Goal: Task Accomplishment & Management: Manage account settings

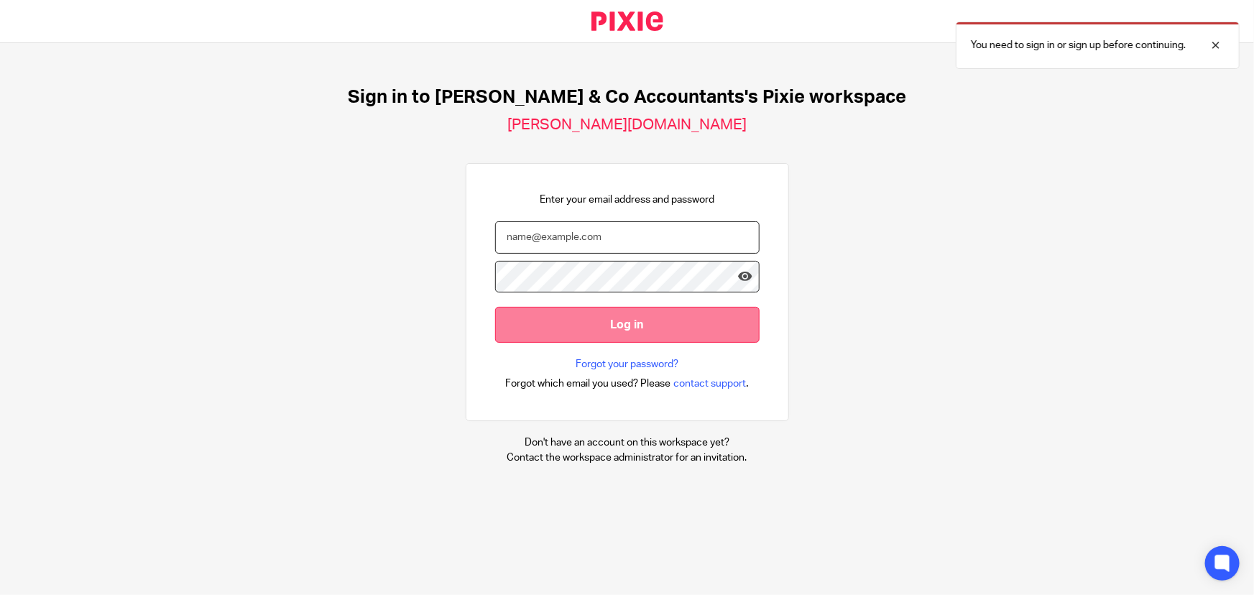
type input "hashem.a@samandcoaccountants.co.uk"
click at [668, 333] on input "Log in" at bounding box center [627, 324] width 264 height 35
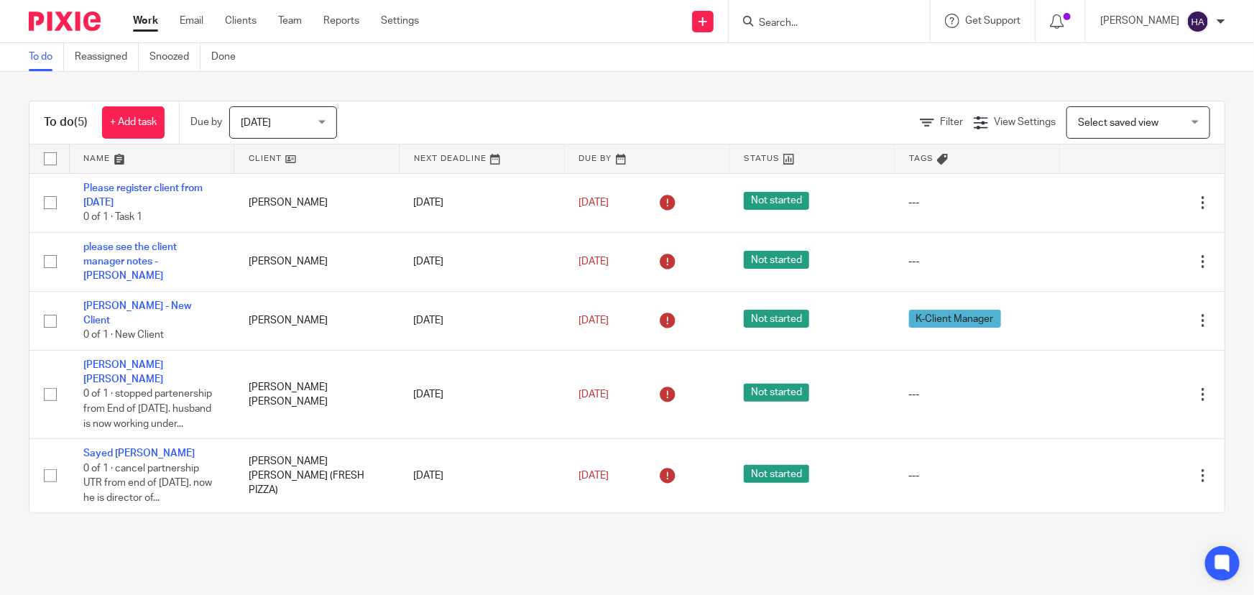
click at [848, 26] on input "Search" at bounding box center [821, 23] width 129 height 13
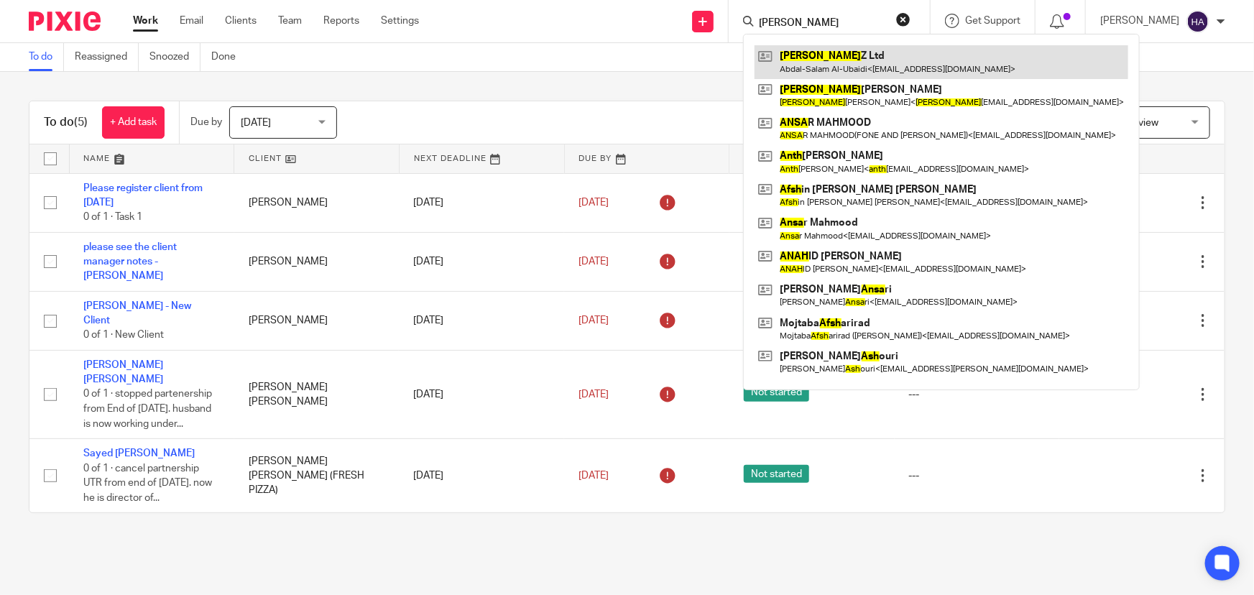
type input "ansh"
click at [848, 49] on link at bounding box center [941, 61] width 374 height 33
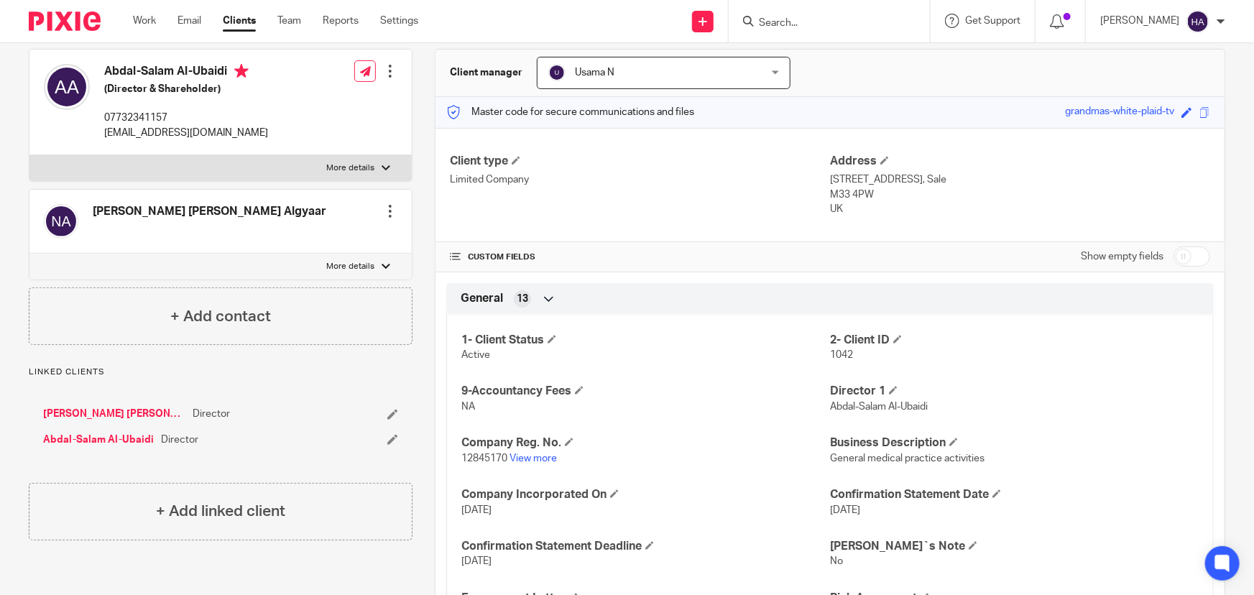
scroll to position [65, 0]
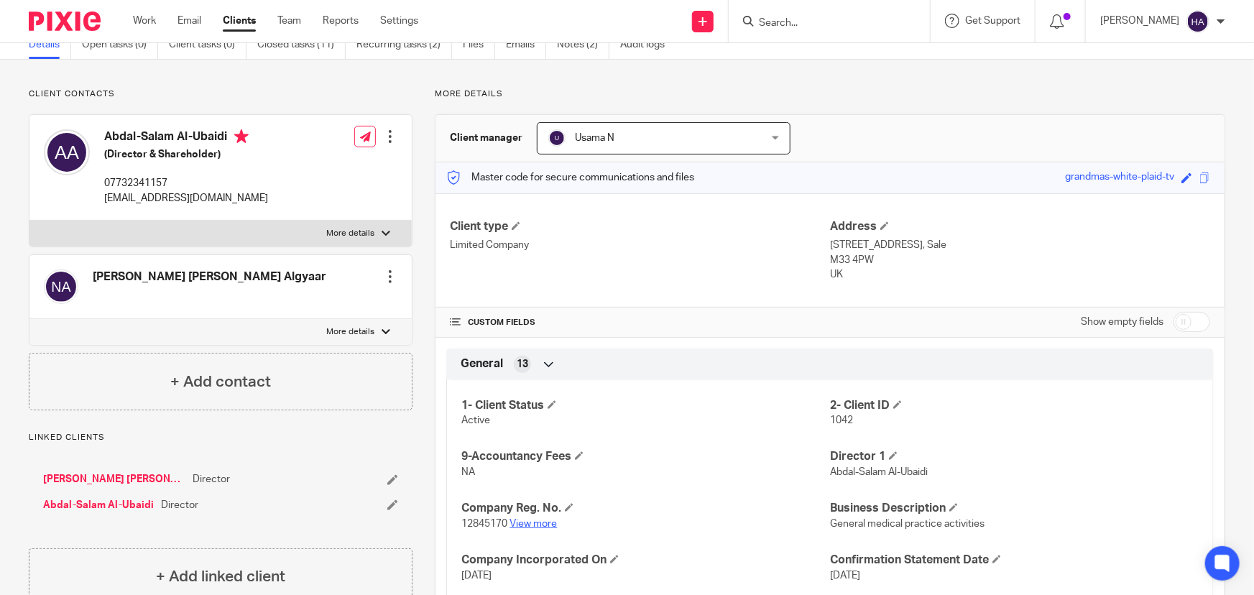
click at [546, 519] on link "View more" at bounding box center [532, 524] width 47 height 10
click at [170, 198] on p "[EMAIL_ADDRESS][DOMAIN_NAME]" at bounding box center [186, 198] width 164 height 14
click at [147, 198] on p "[EMAIL_ADDRESS][DOMAIN_NAME]" at bounding box center [186, 198] width 164 height 14
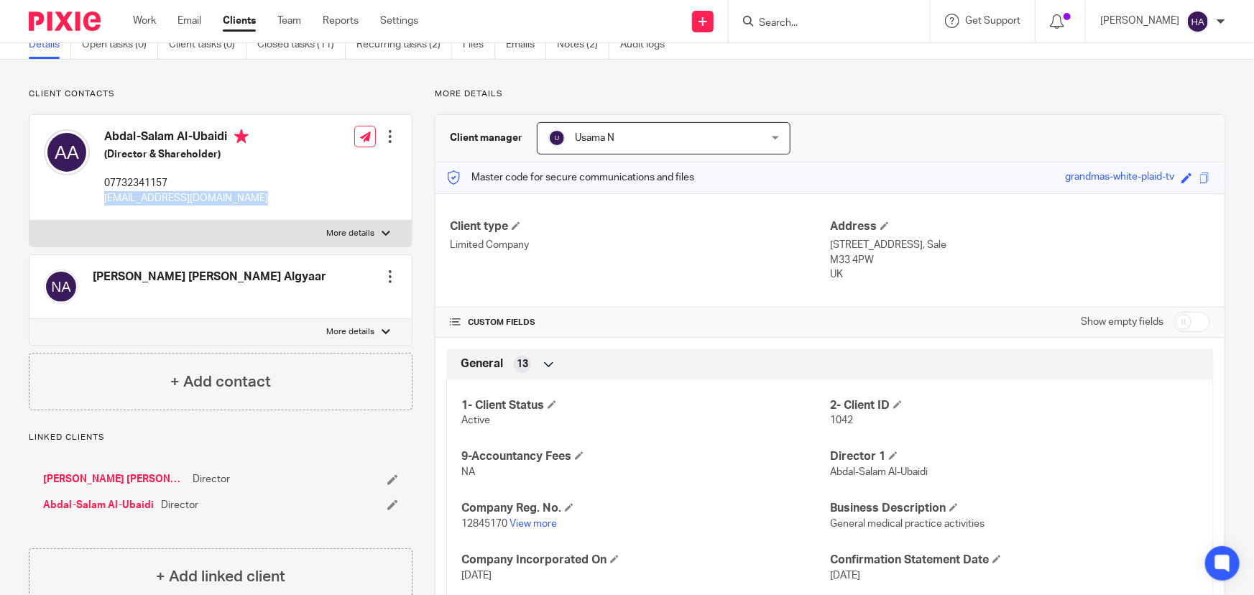
click at [147, 198] on p "[EMAIL_ADDRESS][DOMAIN_NAME]" at bounding box center [186, 198] width 164 height 14
copy div "[EMAIL_ADDRESS][DOMAIN_NAME]"
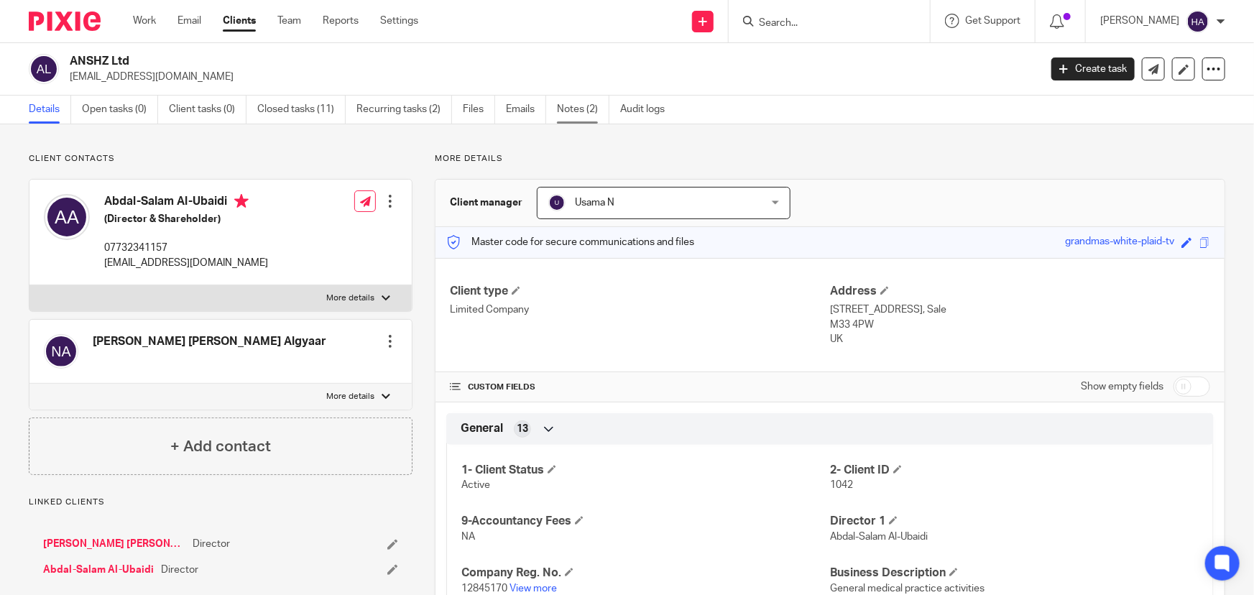
click at [575, 112] on link "Notes (2)" at bounding box center [583, 110] width 52 height 28
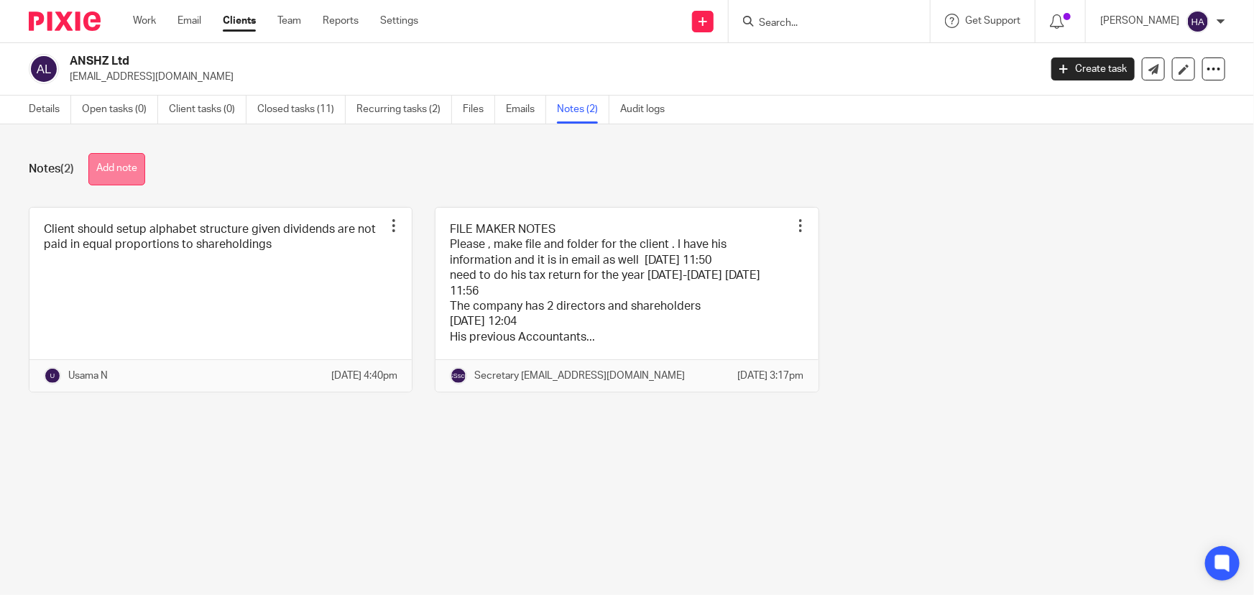
click at [141, 167] on button "Add note" at bounding box center [116, 169] width 57 height 32
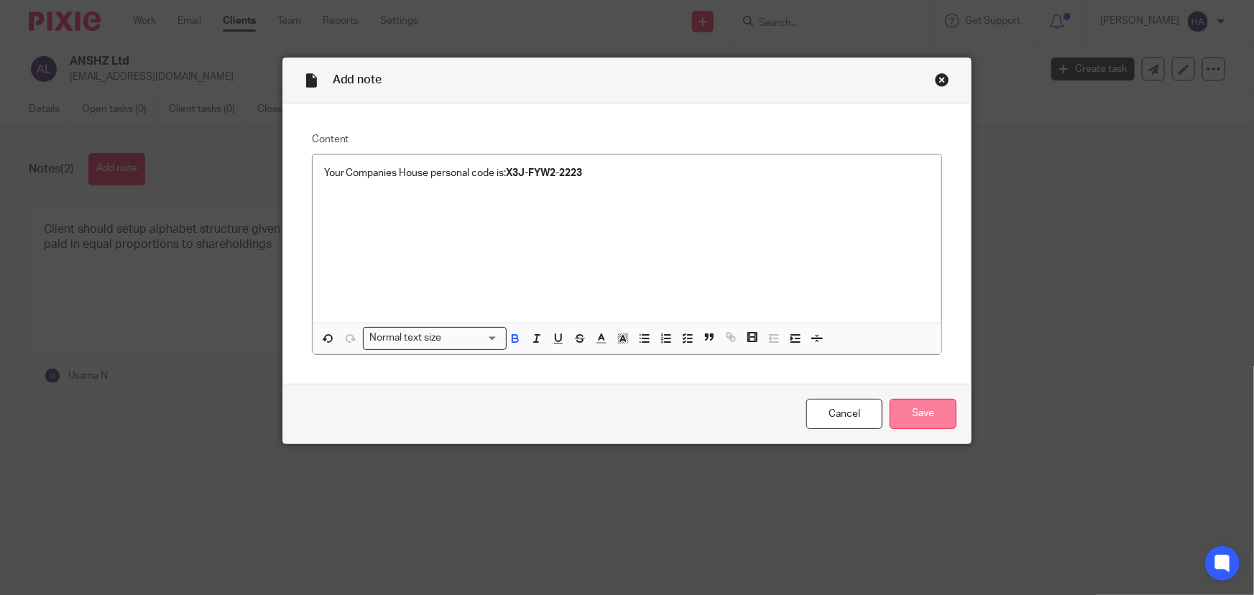
click at [940, 422] on input "Save" at bounding box center [922, 414] width 67 height 31
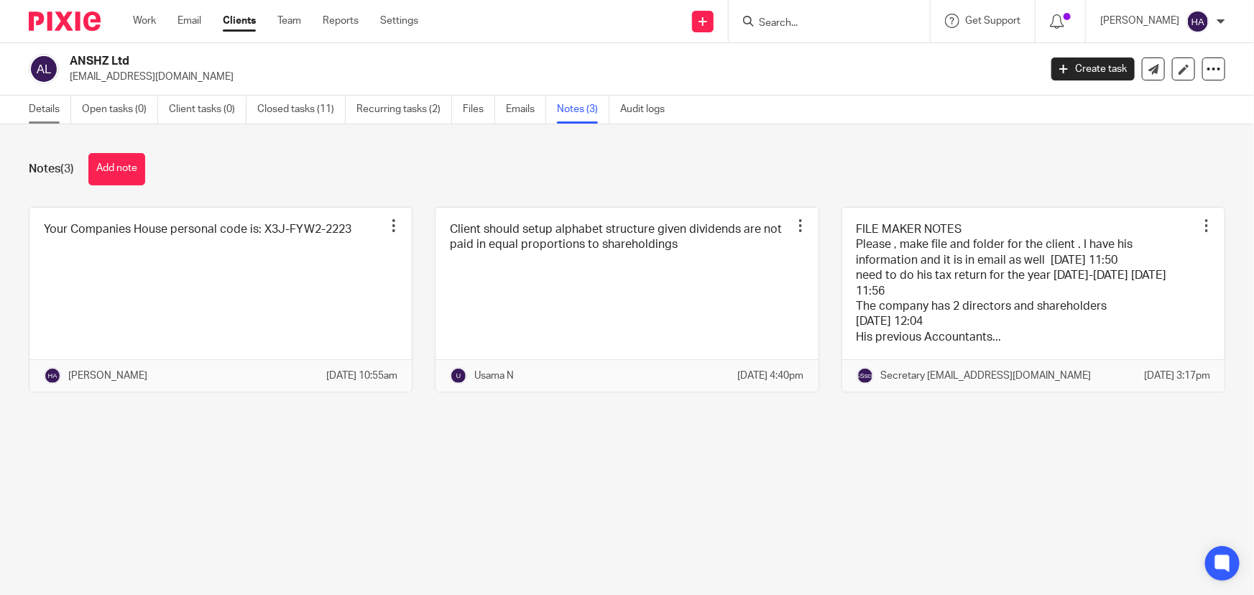
click at [59, 114] on link "Details" at bounding box center [50, 110] width 42 height 28
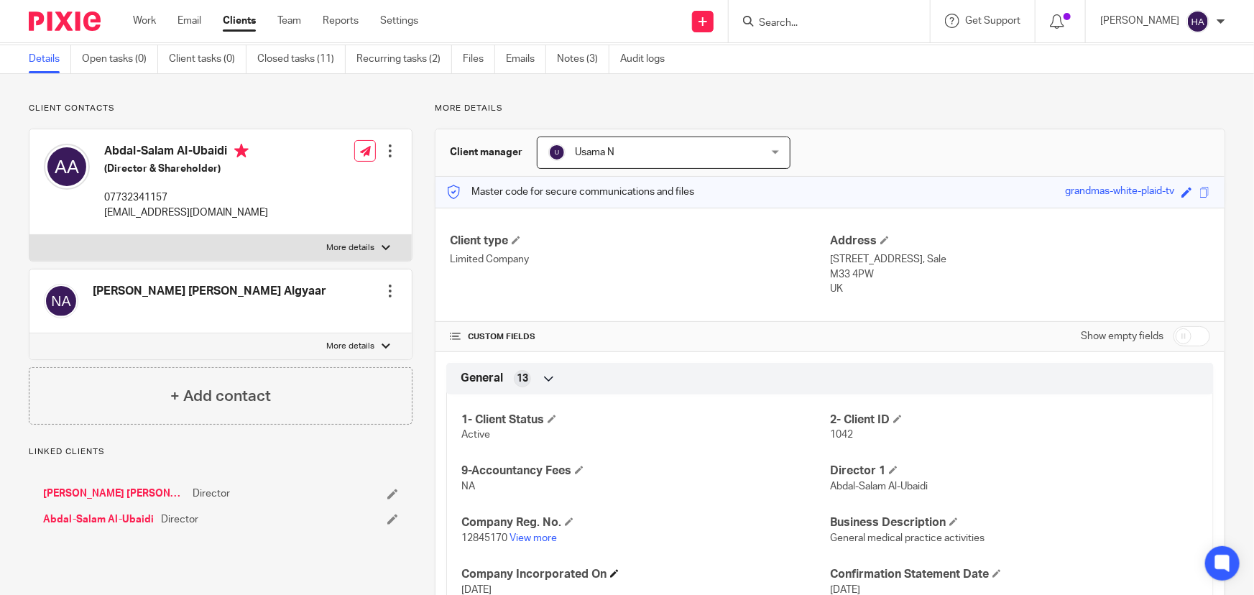
scroll to position [130, 0]
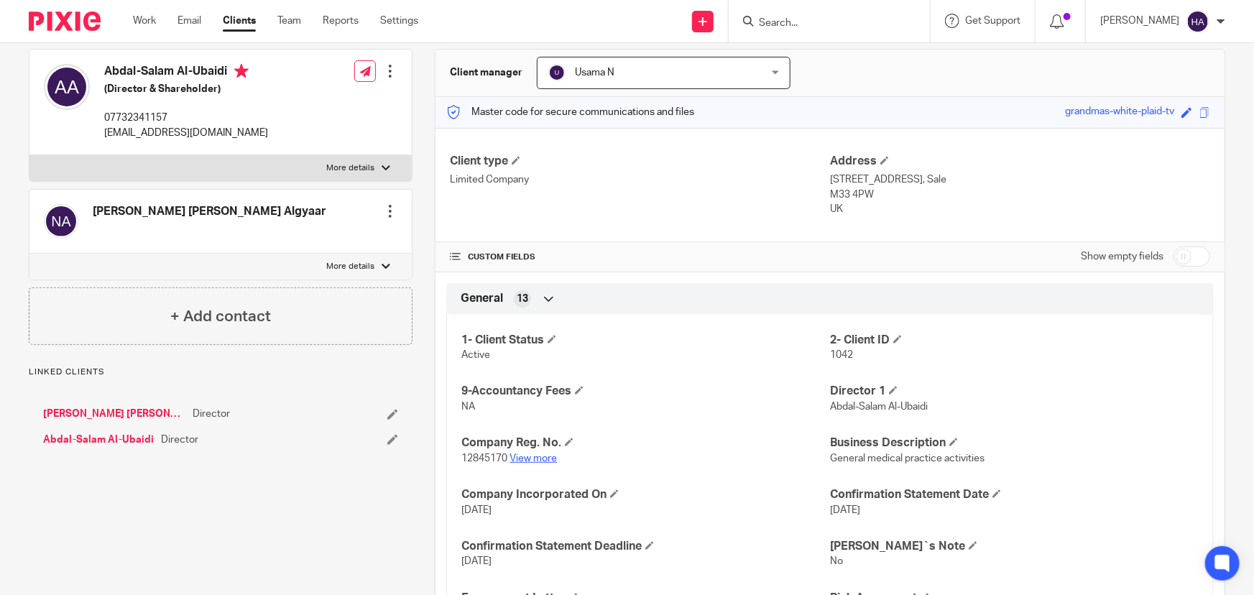
click at [547, 453] on link "View more" at bounding box center [532, 458] width 47 height 10
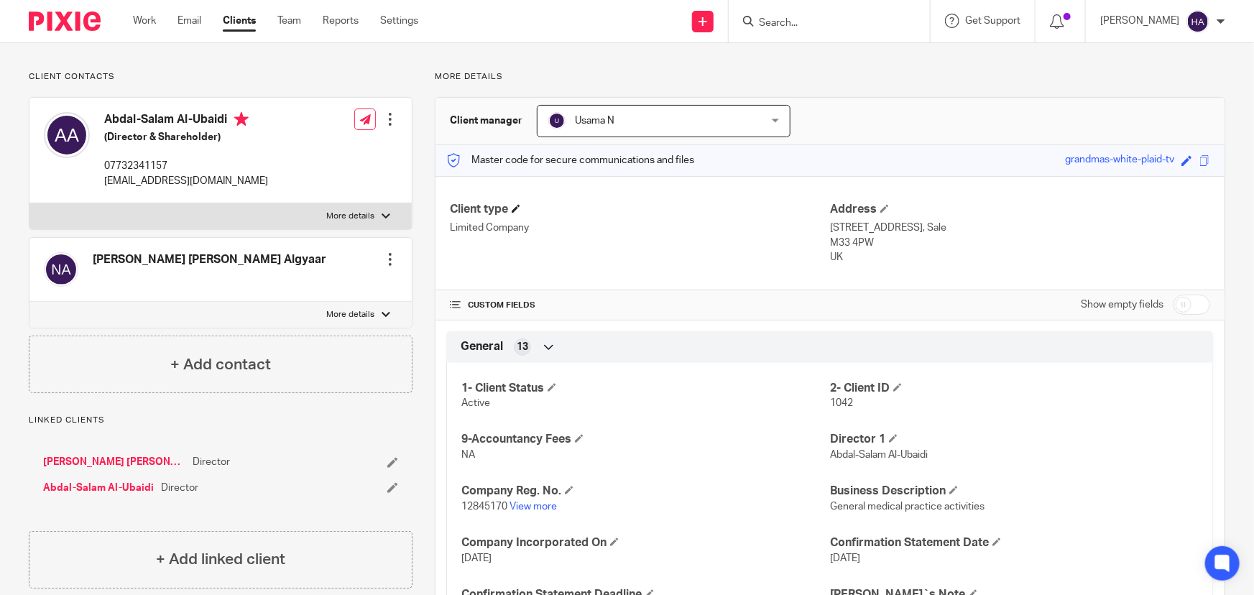
scroll to position [0, 0]
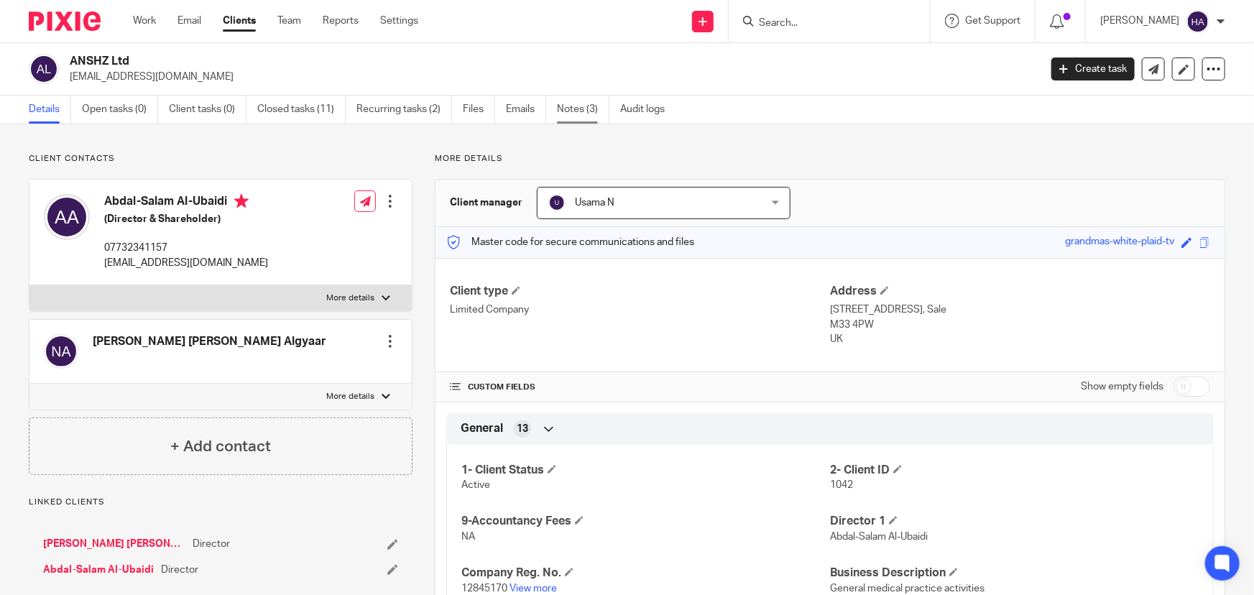
click at [589, 98] on link "Notes (3)" at bounding box center [583, 110] width 52 height 28
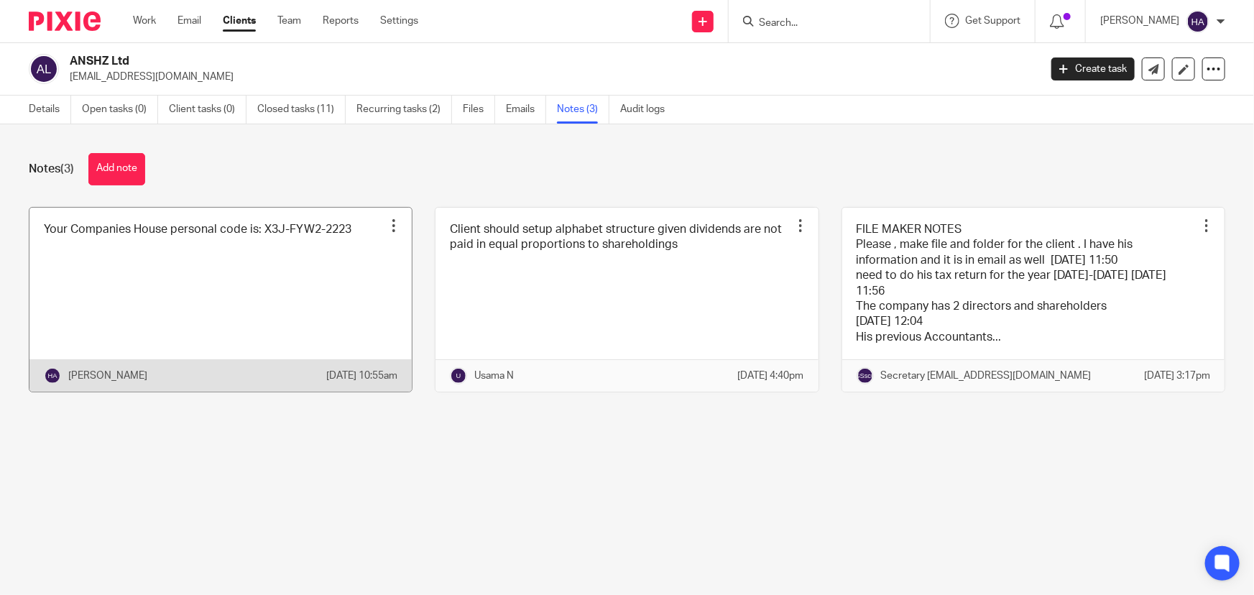
click at [285, 286] on link at bounding box center [220, 300] width 382 height 185
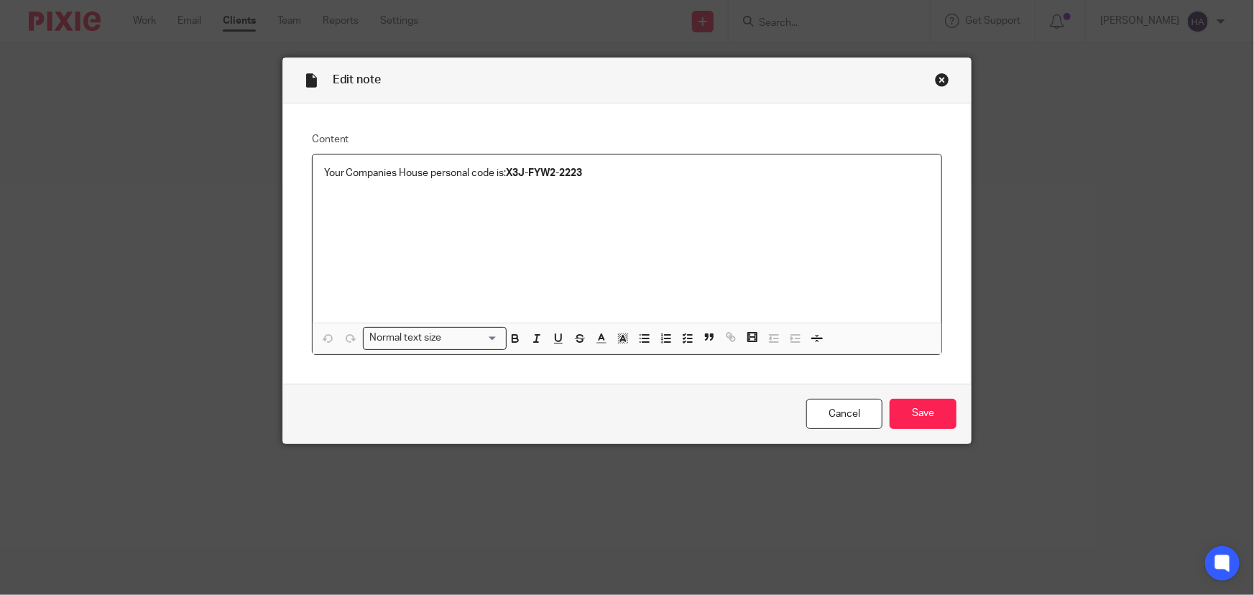
click at [407, 236] on div "Your Companies House personal code is: X3J-FYW2-2223" at bounding box center [627, 238] width 629 height 168
click at [621, 175] on p "Your Companies House personal code is: X3J-FYW2-2223" at bounding box center [627, 173] width 606 height 14
click at [907, 417] on input "Save" at bounding box center [922, 414] width 67 height 31
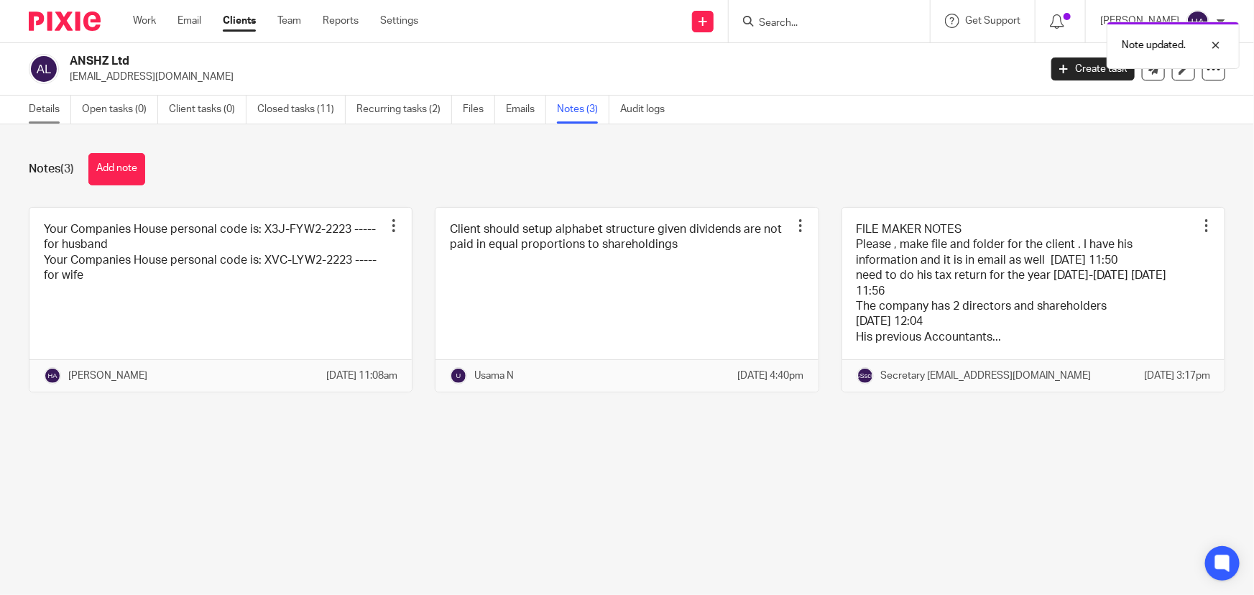
click at [62, 121] on link "Details" at bounding box center [50, 110] width 42 height 28
